Goal: Information Seeking & Learning: Check status

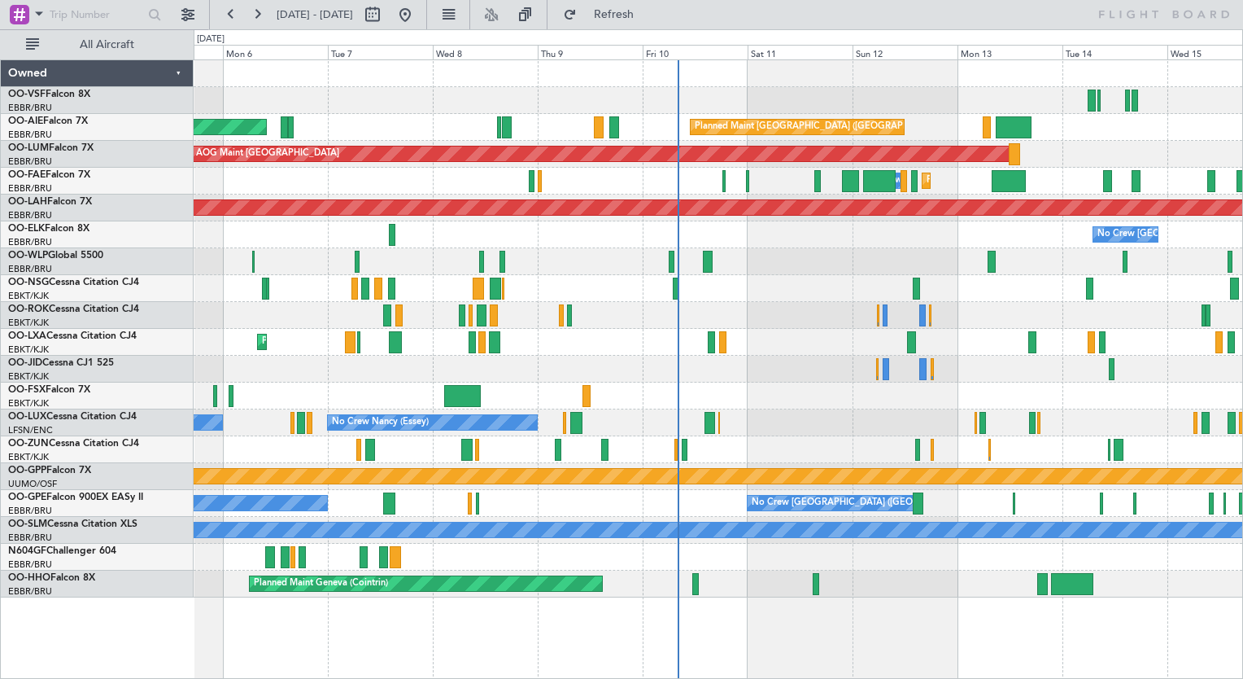
click at [1055, 181] on div "Planned Maint Melsbroek Air Base Owner [GEOGRAPHIC_DATA] Planned Maint [GEOGRAP…" at bounding box center [718, 181] width 1049 height 27
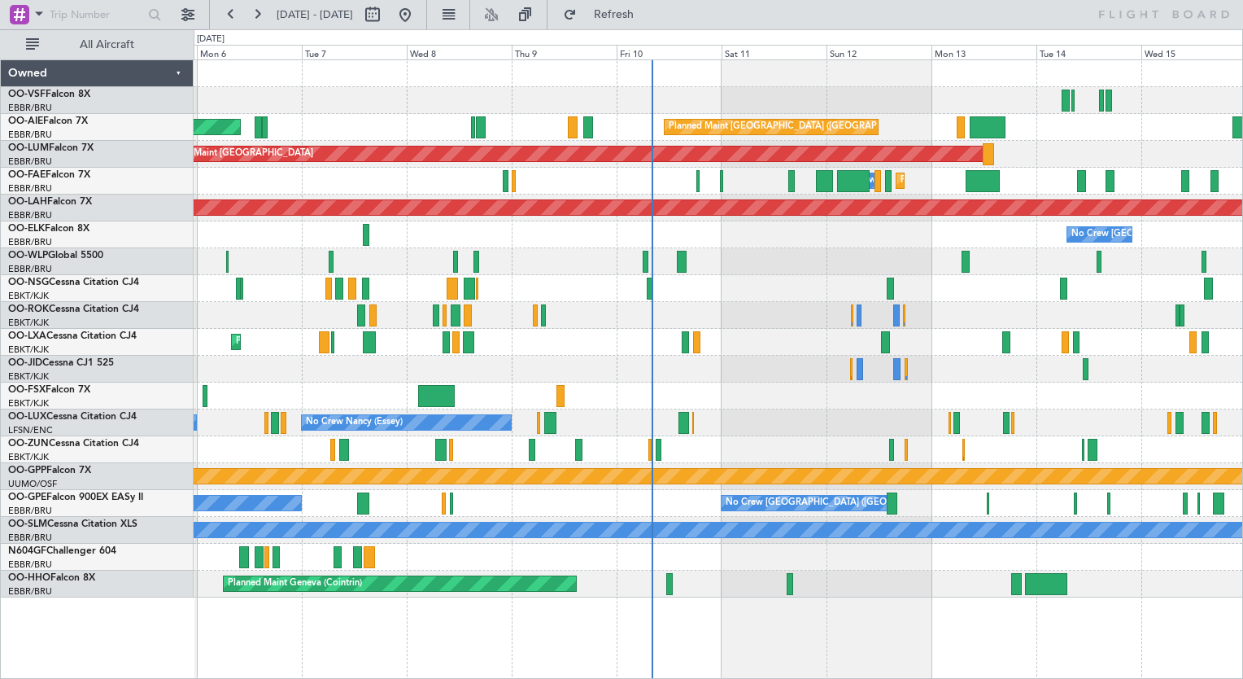
click at [762, 177] on div "Planned Maint Melsbroek Air Base Owner [GEOGRAPHIC_DATA] Planned Maint [GEOGRAP…" at bounding box center [718, 181] width 1049 height 27
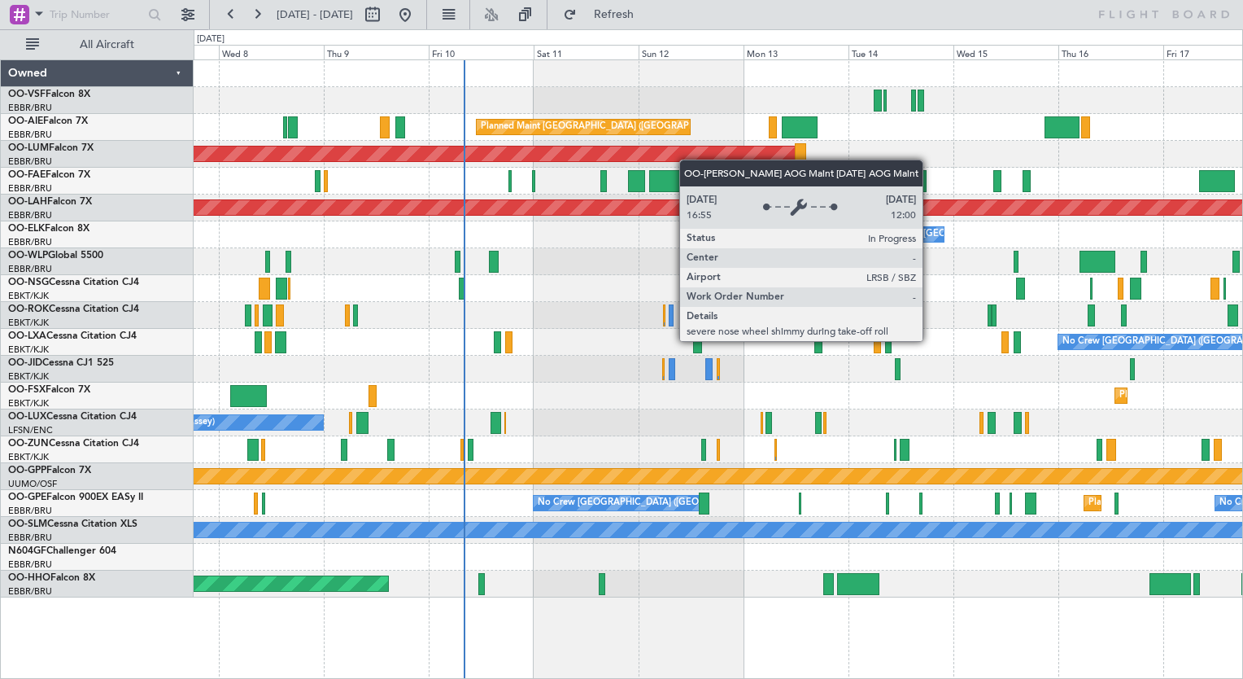
click at [575, 156] on div "Planned Maint [GEOGRAPHIC_DATA] ([GEOGRAPHIC_DATA]) Unplanned Maint [GEOGRAPHIC…" at bounding box center [718, 328] width 1049 height 537
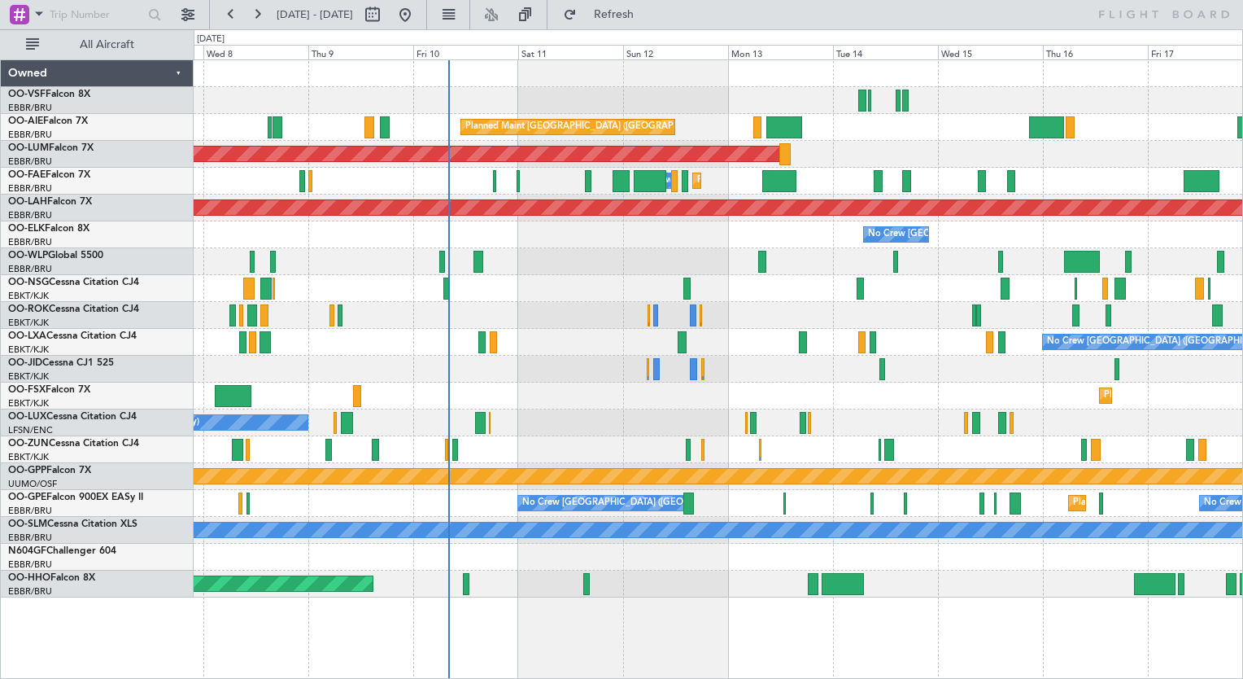
click at [778, 160] on div "AOG Maint [GEOGRAPHIC_DATA]" at bounding box center [718, 154] width 1049 height 27
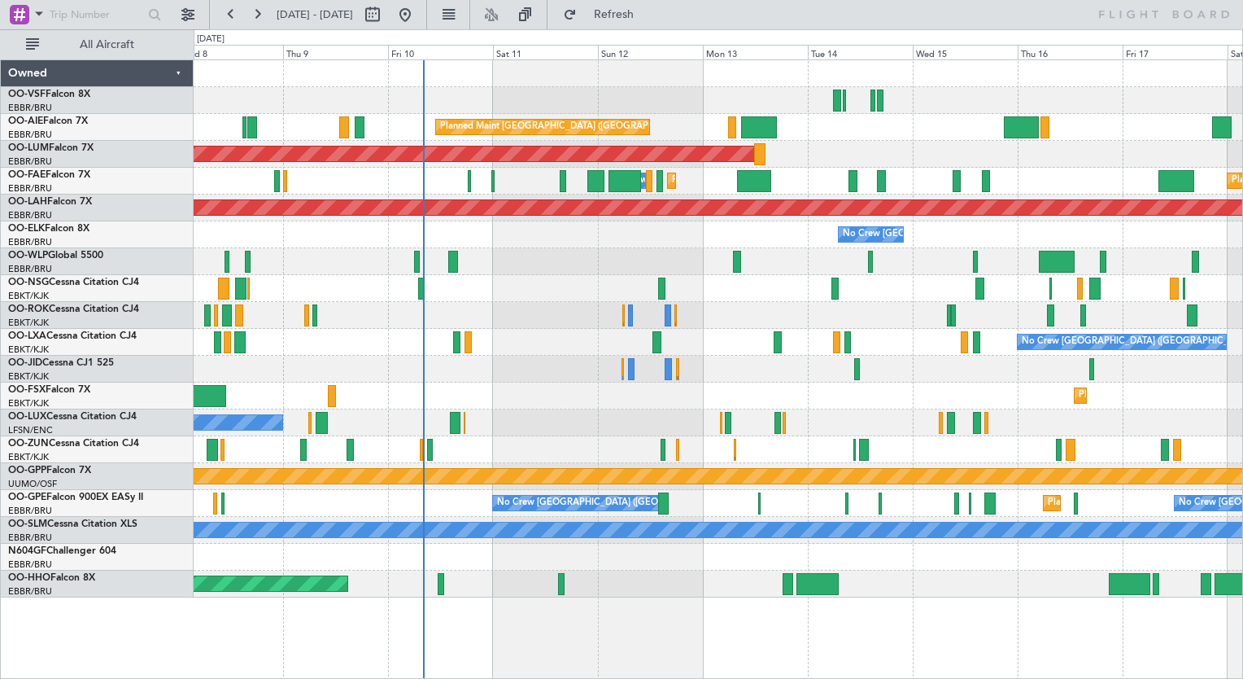
click at [609, 119] on div "Planned Maint [GEOGRAPHIC_DATA] ([GEOGRAPHIC_DATA]) Unplanned Maint [GEOGRAPHIC…" at bounding box center [718, 328] width 1049 height 537
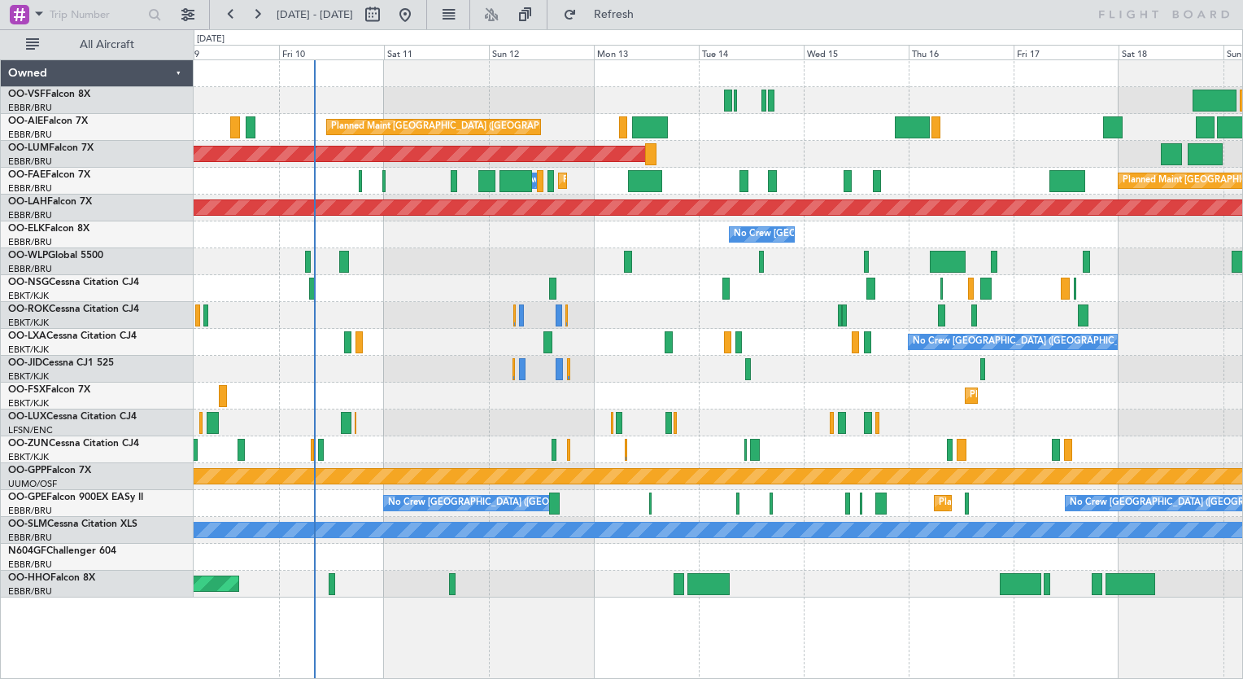
click at [788, 160] on div "AOG Maint [GEOGRAPHIC_DATA]" at bounding box center [718, 154] width 1049 height 27
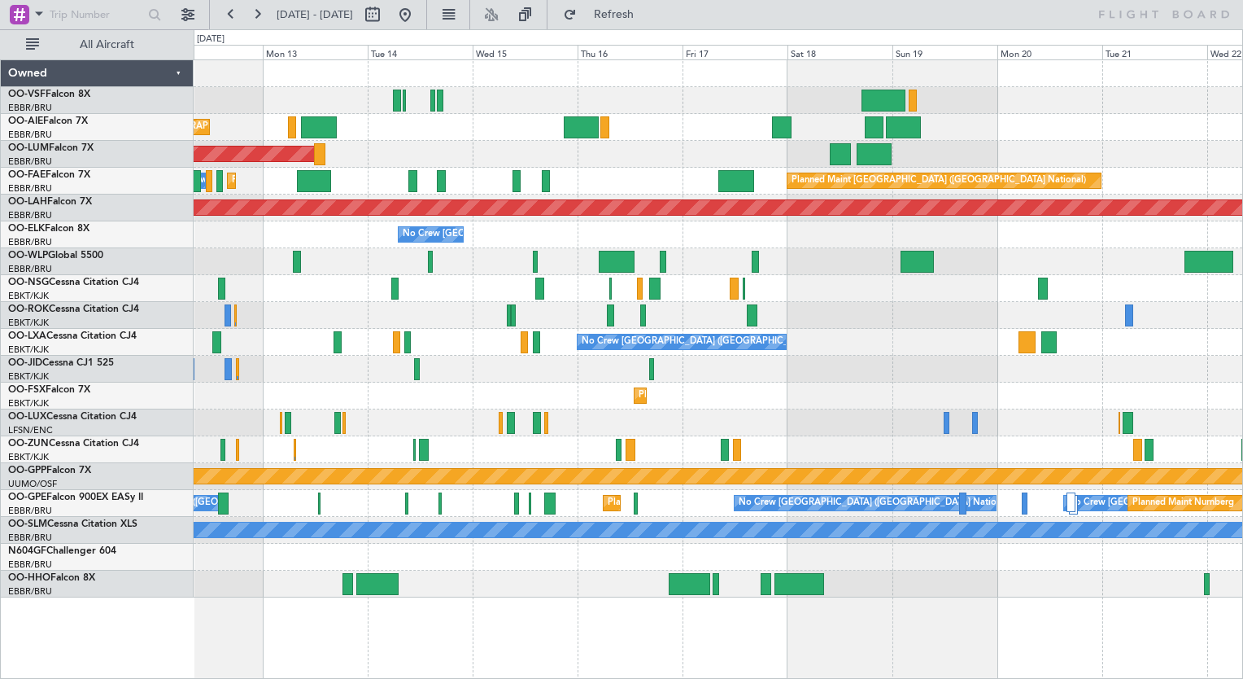
click at [897, 198] on div "Planned Maint [GEOGRAPHIC_DATA] ([GEOGRAPHIC_DATA]) AOG Maint [GEOGRAPHIC_DATA]…" at bounding box center [718, 328] width 1049 height 537
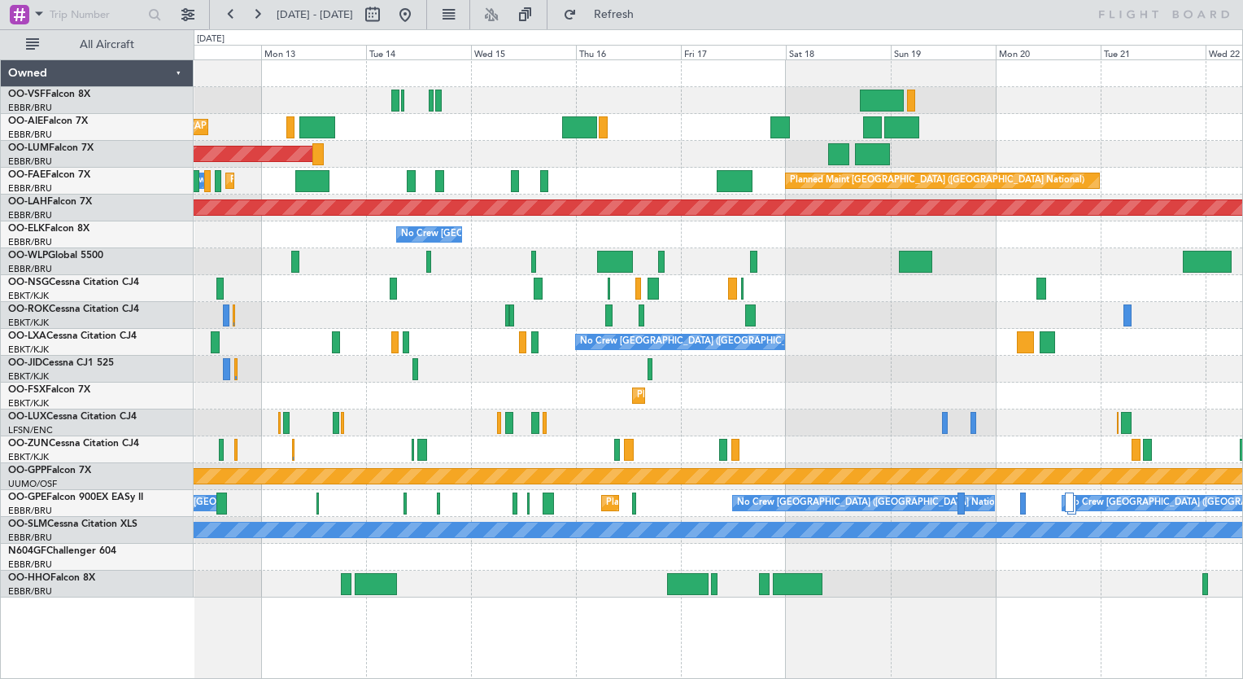
click at [786, 156] on div "AOG Maint [GEOGRAPHIC_DATA]" at bounding box center [718, 154] width 1049 height 27
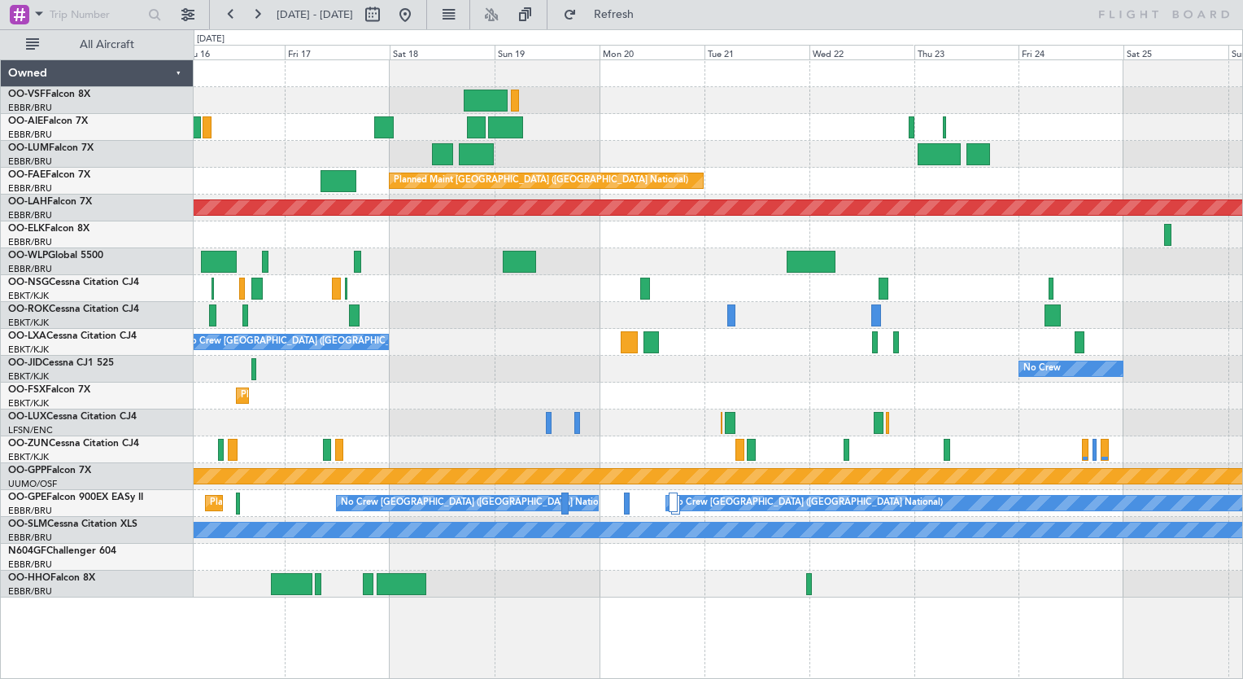
click at [816, 158] on div "Owner Melsbroek Air Base Planned Maint [GEOGRAPHIC_DATA]-[GEOGRAPHIC_DATA]" at bounding box center [718, 154] width 1049 height 27
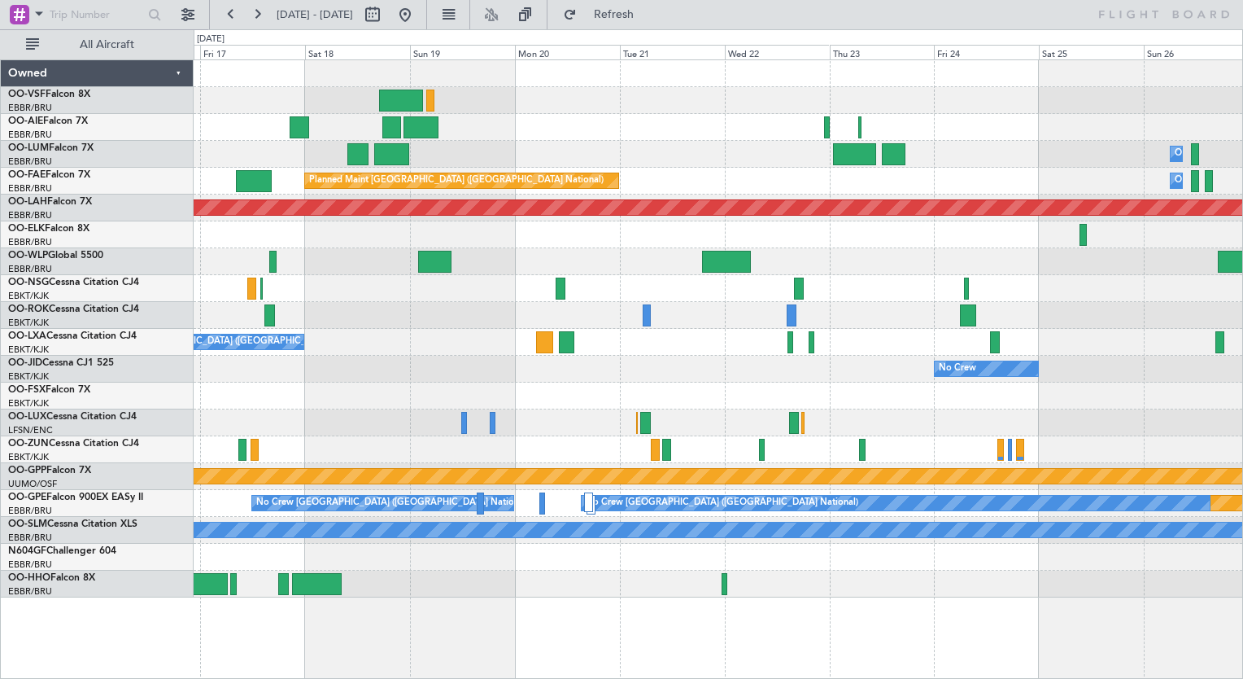
click at [523, 128] on div "Owner Melsbroek Air Base Planned Maint [GEOGRAPHIC_DATA]-[GEOGRAPHIC_DATA] Plan…" at bounding box center [718, 328] width 1049 height 537
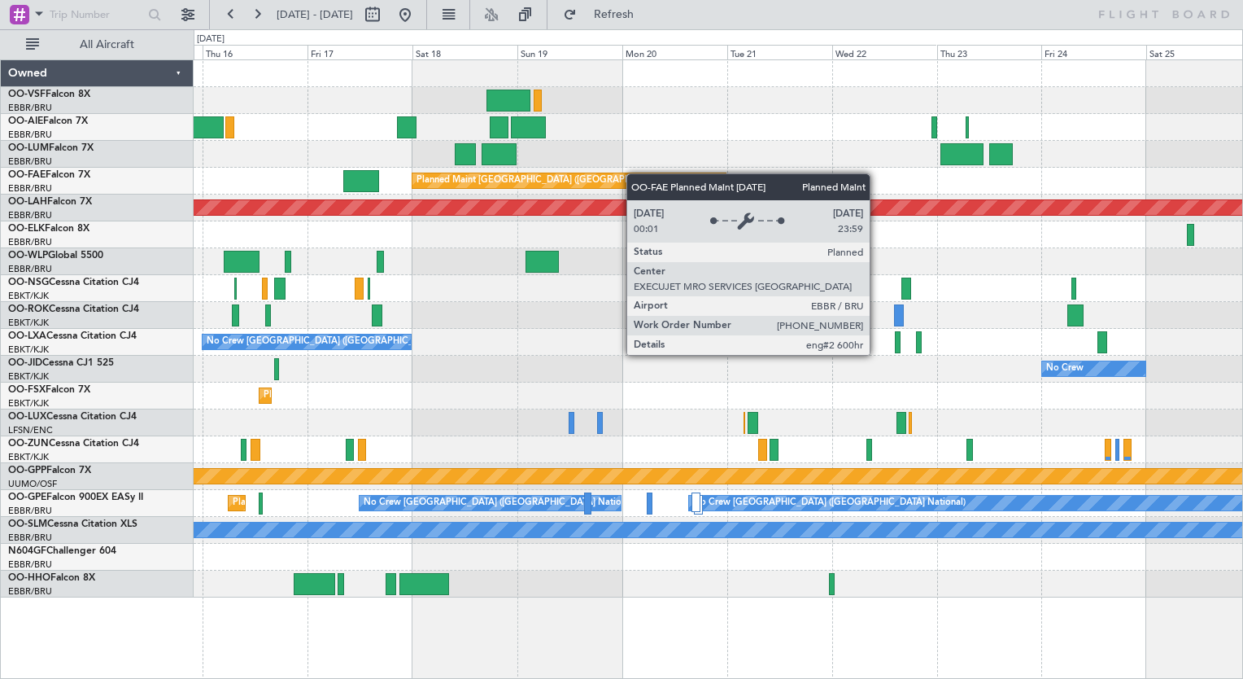
click at [640, 174] on div "Owner Melsbroek Air Base Planned Maint [GEOGRAPHIC_DATA]-[GEOGRAPHIC_DATA] AOG …" at bounding box center [718, 328] width 1049 height 537
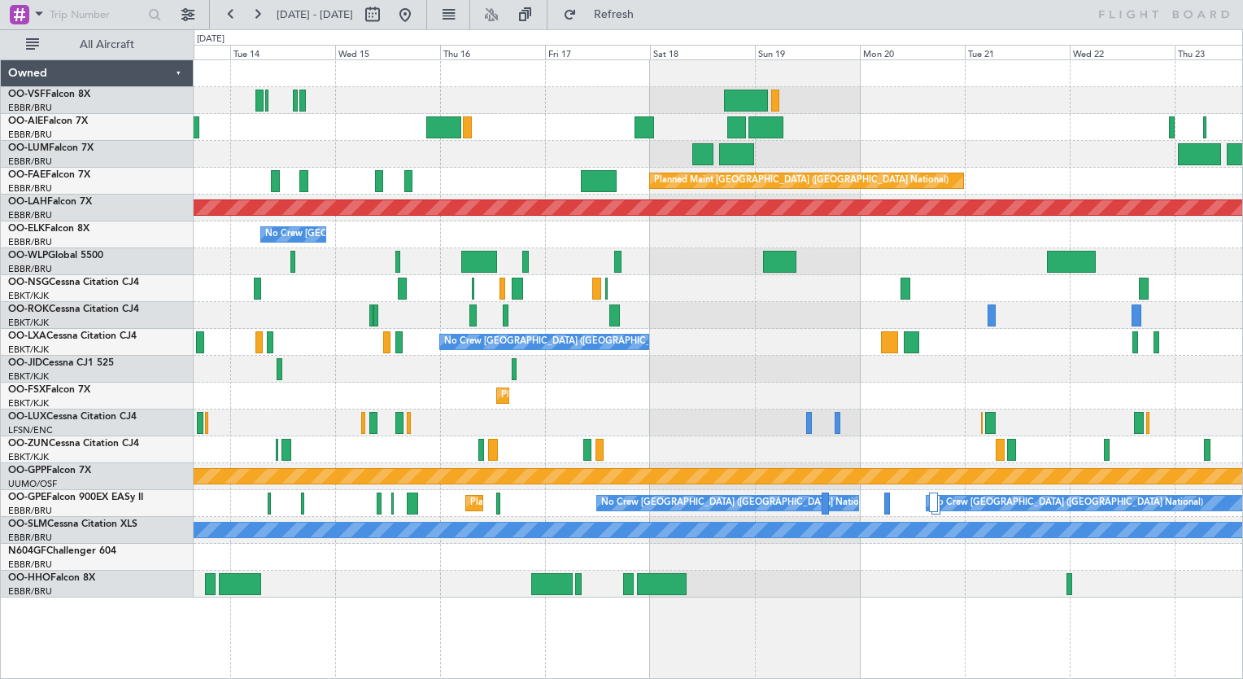
click at [653, 168] on div "Planned Maint [GEOGRAPHIC_DATA] ([GEOGRAPHIC_DATA]) AOG Maint [GEOGRAPHIC_DATA]…" at bounding box center [718, 328] width 1049 height 537
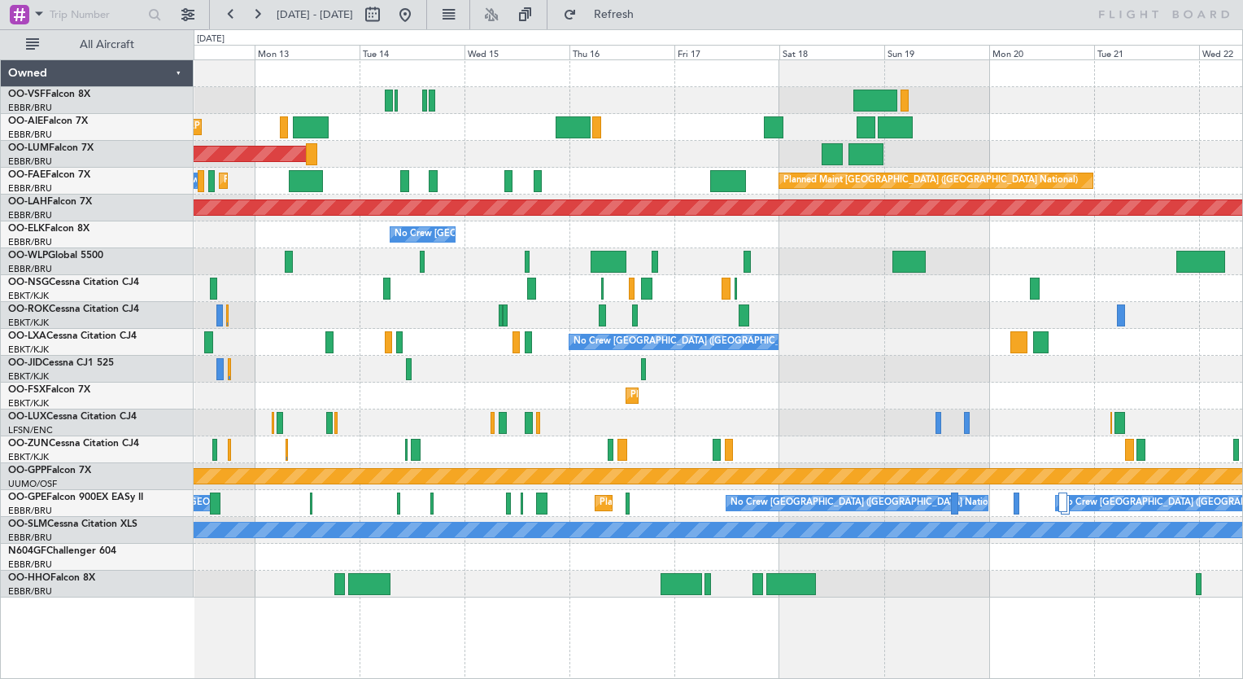
click at [835, 199] on div "Planned Maint [GEOGRAPHIC_DATA] ([GEOGRAPHIC_DATA]) AOG Maint [GEOGRAPHIC_DATA]…" at bounding box center [718, 328] width 1049 height 537
